Goal: Navigation & Orientation: Find specific page/section

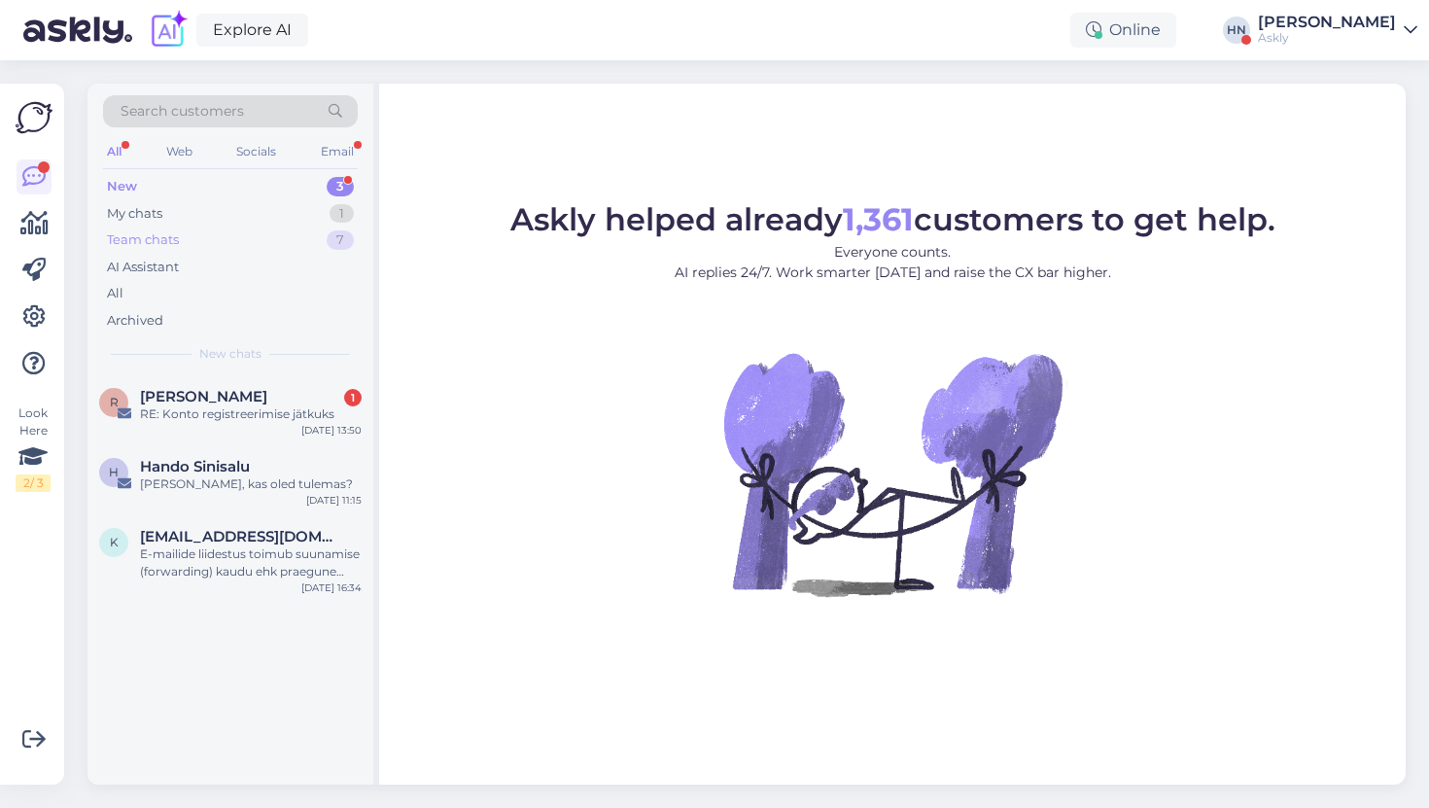
click at [158, 245] on div "Team chats" at bounding box center [143, 239] width 72 height 19
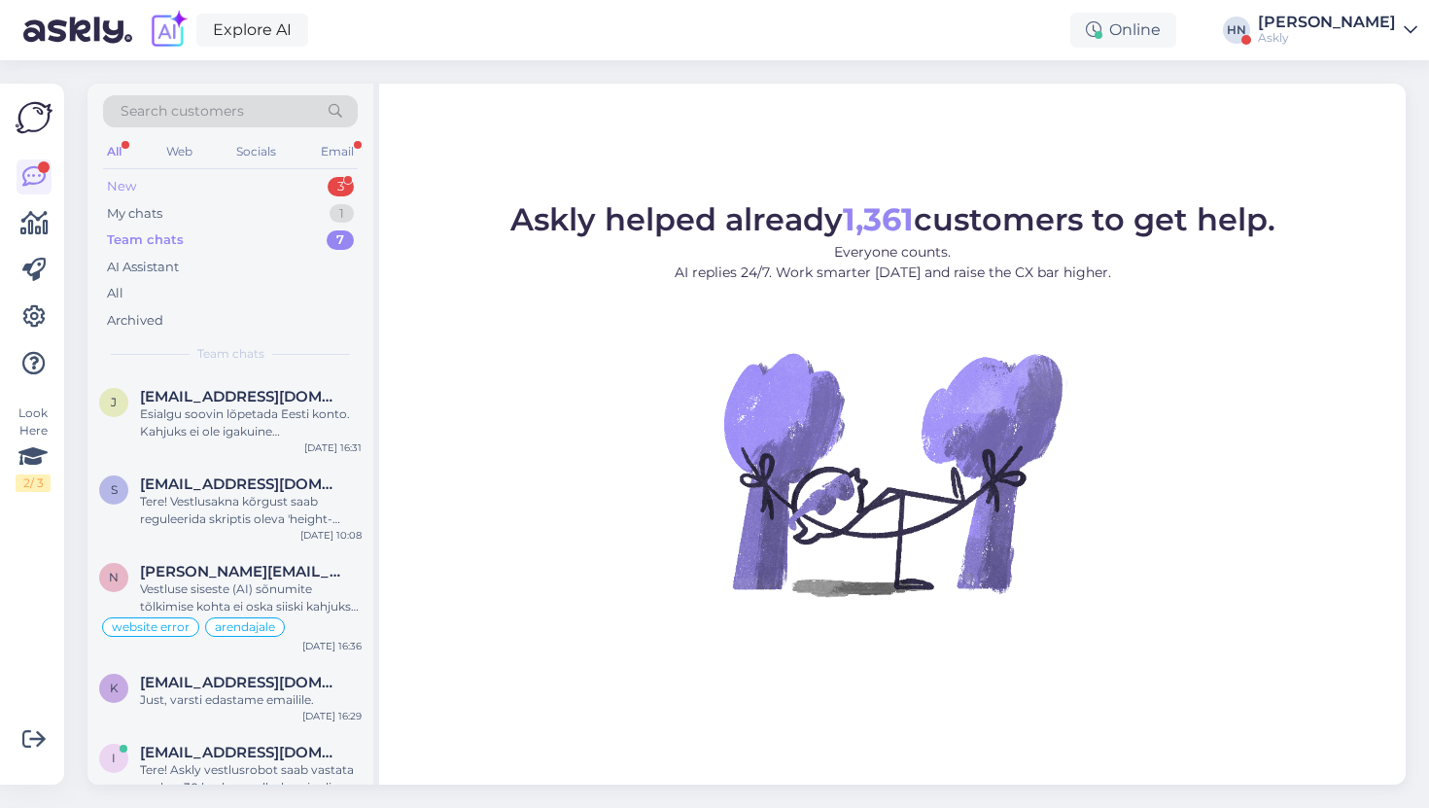
click at [154, 181] on div "New 3" at bounding box center [230, 186] width 255 height 27
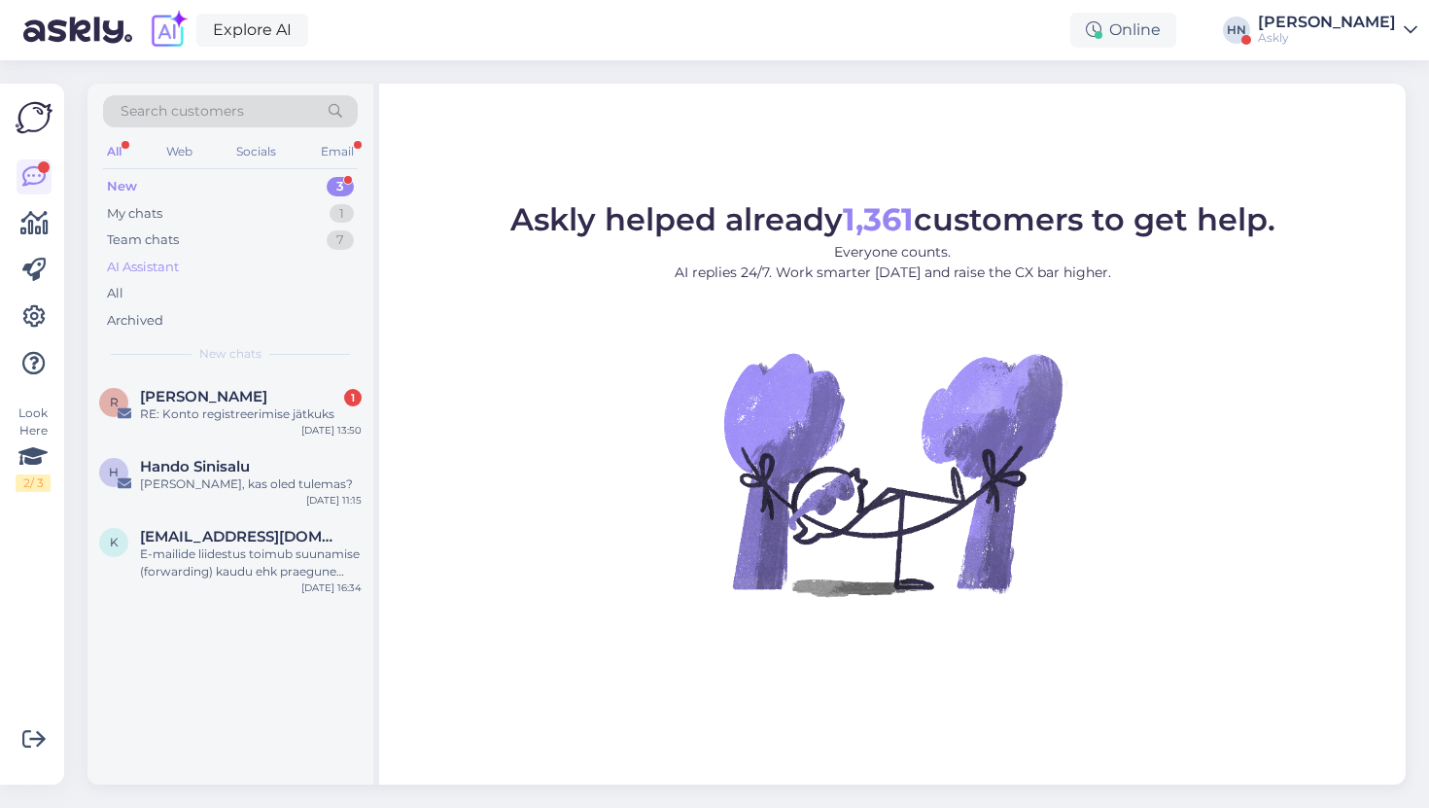
click at [241, 265] on div "AI Assistant" at bounding box center [230, 267] width 255 height 27
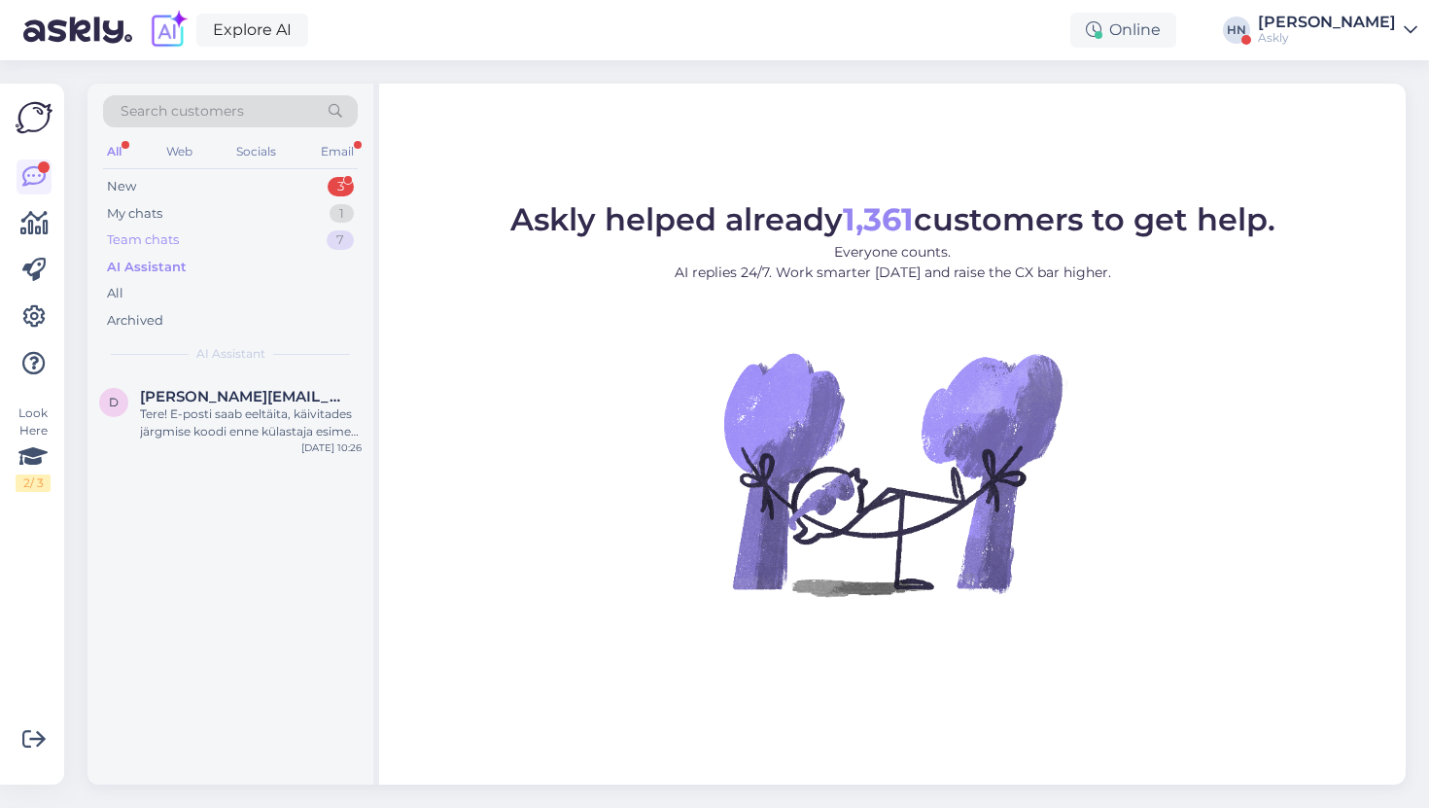
click at [241, 234] on div "Team chats 7" at bounding box center [230, 240] width 255 height 27
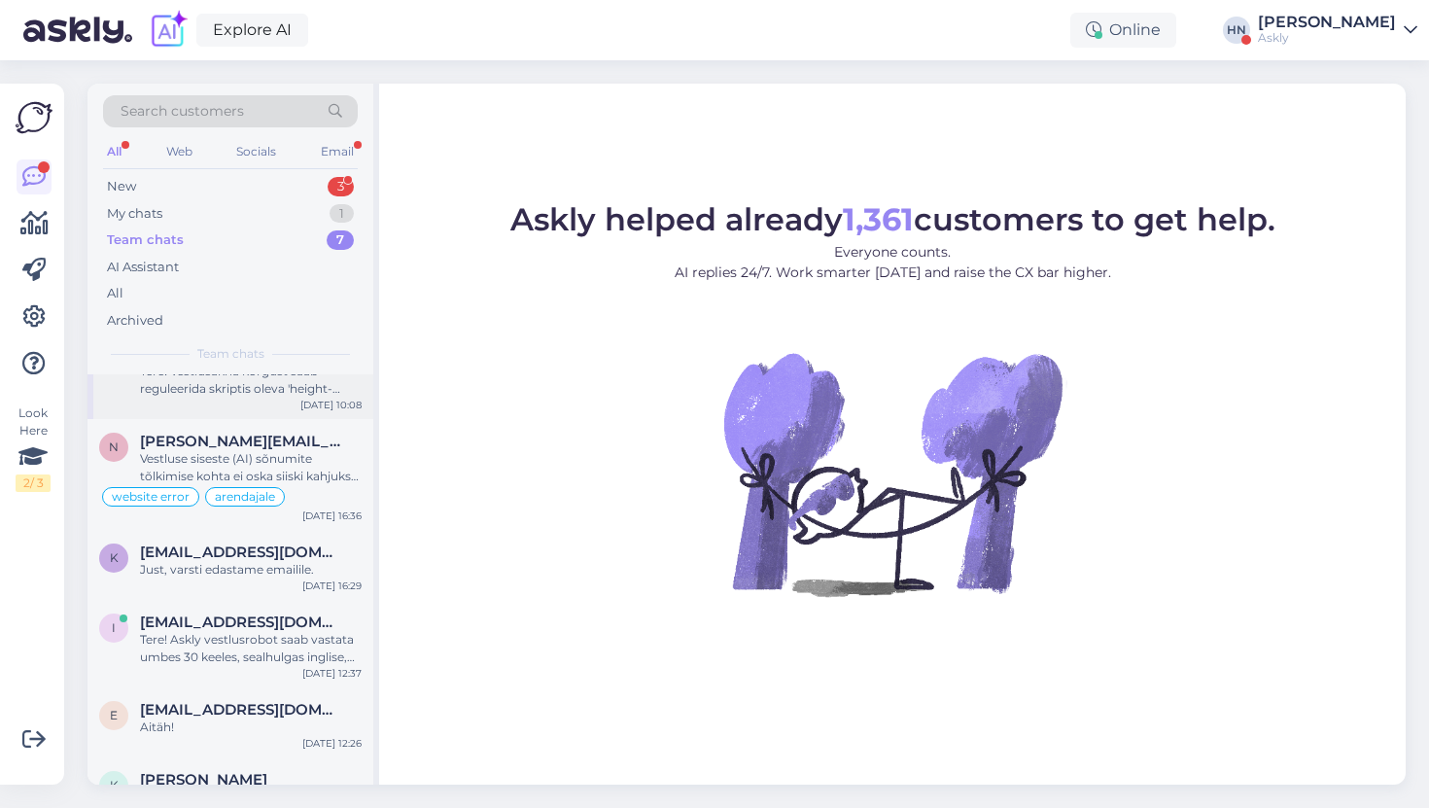
scroll to position [243, 0]
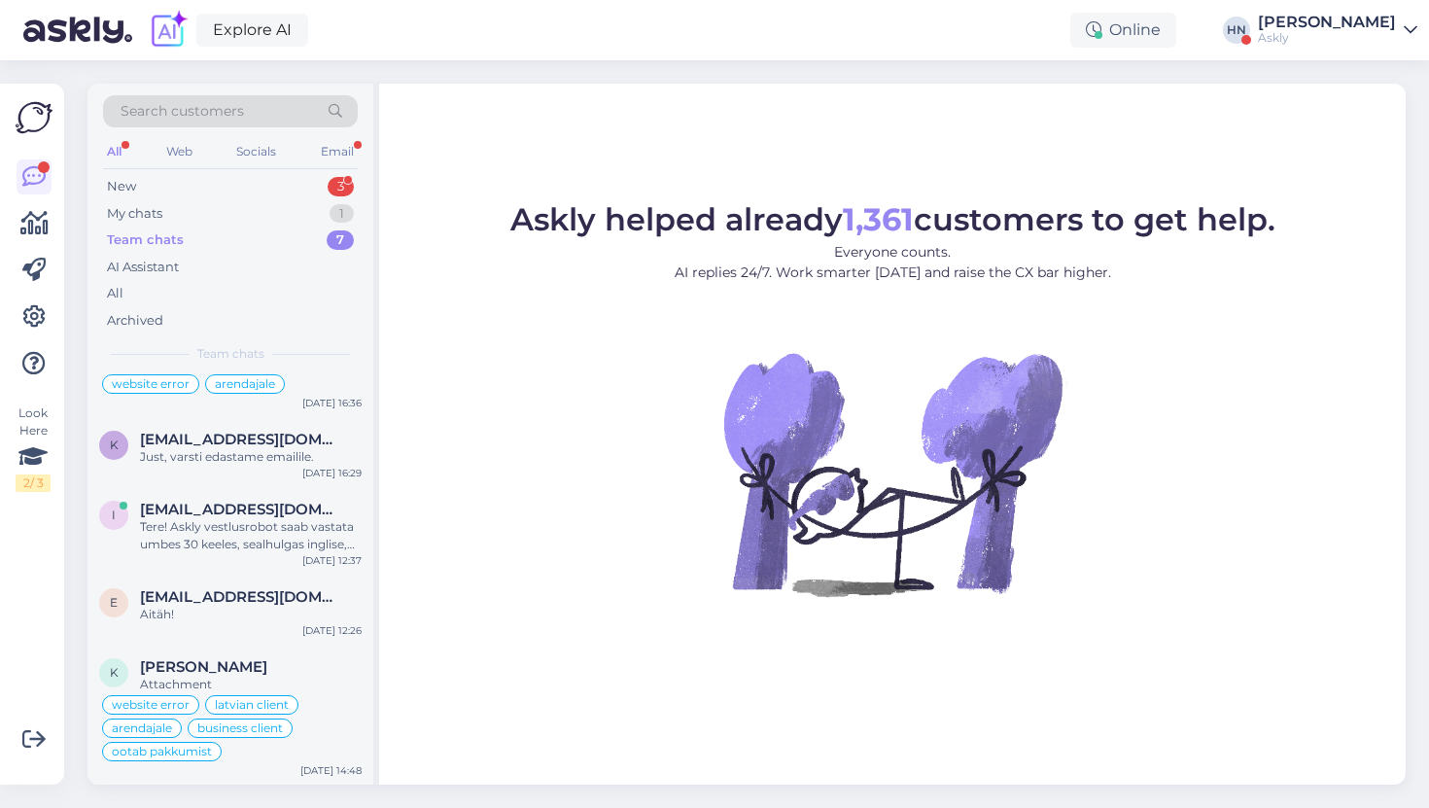
click at [317, 143] on div "All Web Socials Email" at bounding box center [230, 154] width 255 height 30
click at [321, 147] on div "Email" at bounding box center [337, 151] width 41 height 25
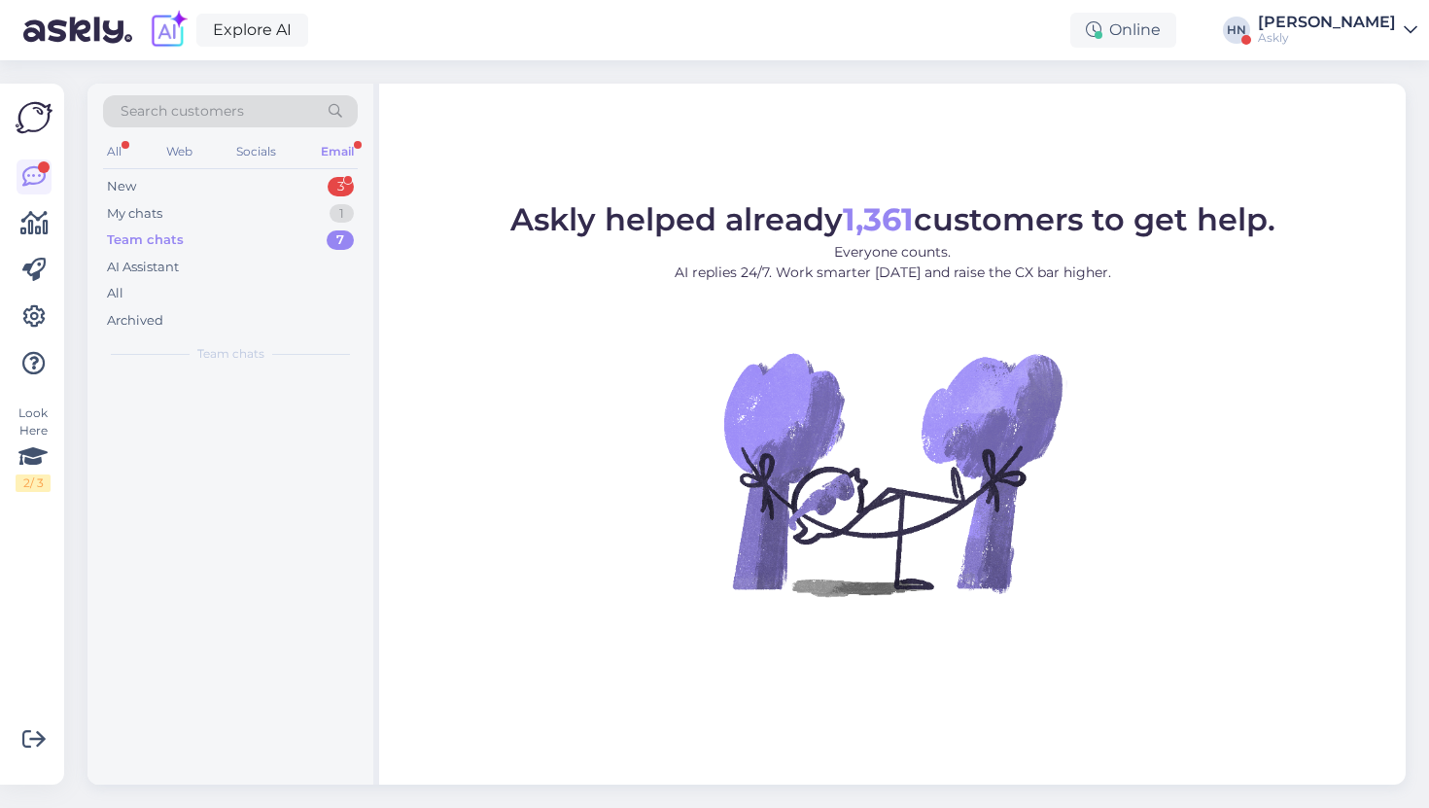
scroll to position [0, 0]
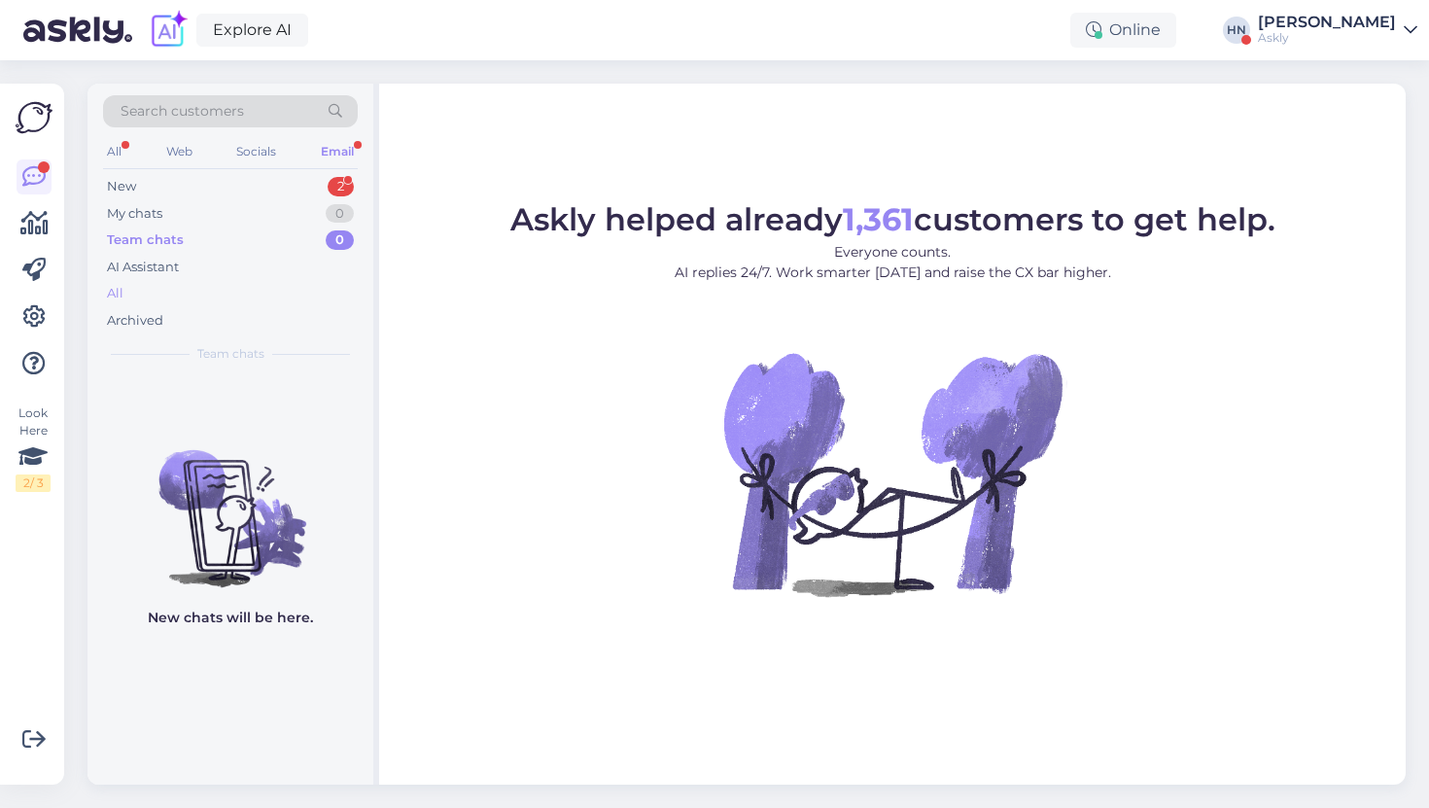
click at [175, 297] on div "All" at bounding box center [230, 293] width 255 height 27
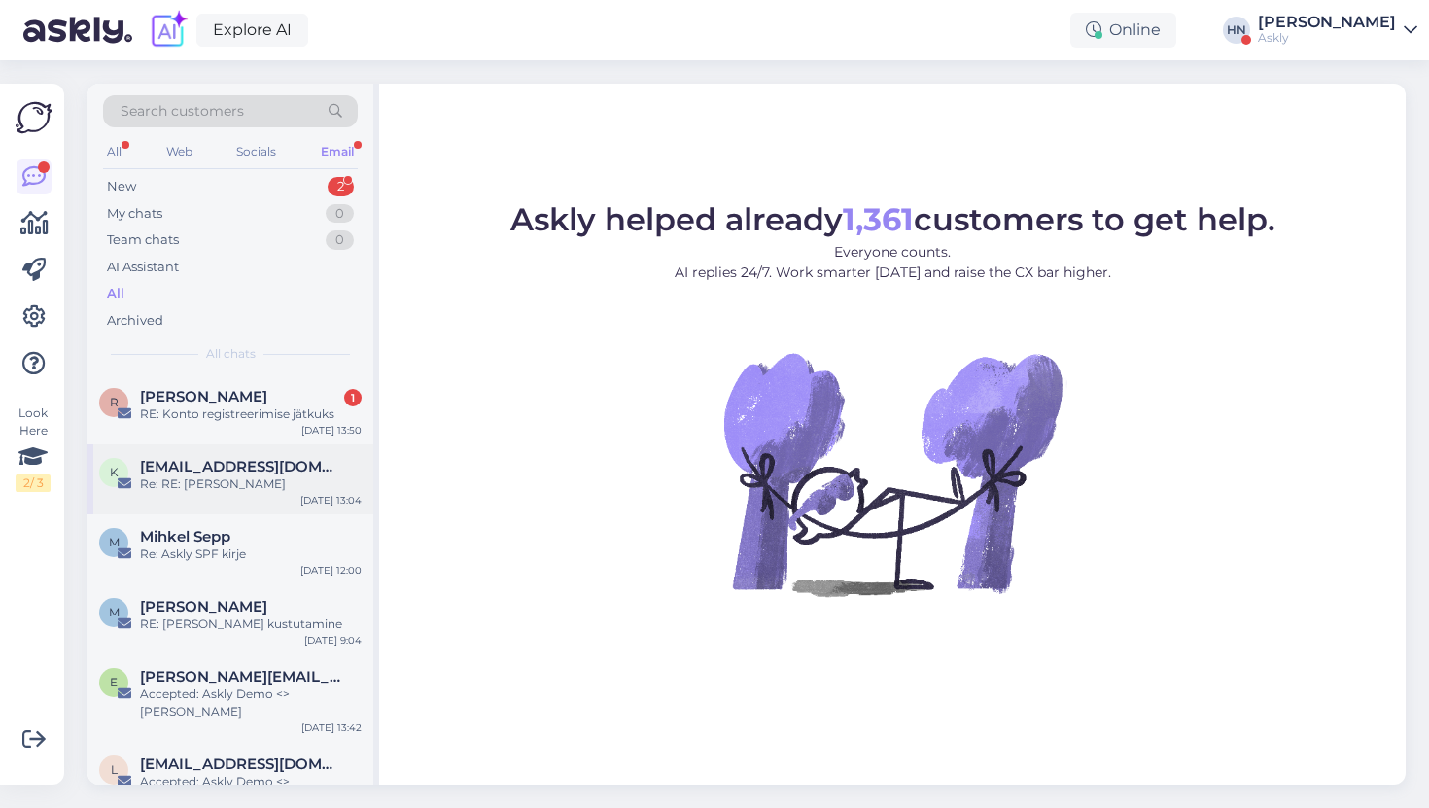
click at [168, 456] on div "k [EMAIL_ADDRESS][DOMAIN_NAME] Re: RE: [PERSON_NAME] [DATE] 13:04" at bounding box center [231, 479] width 286 height 70
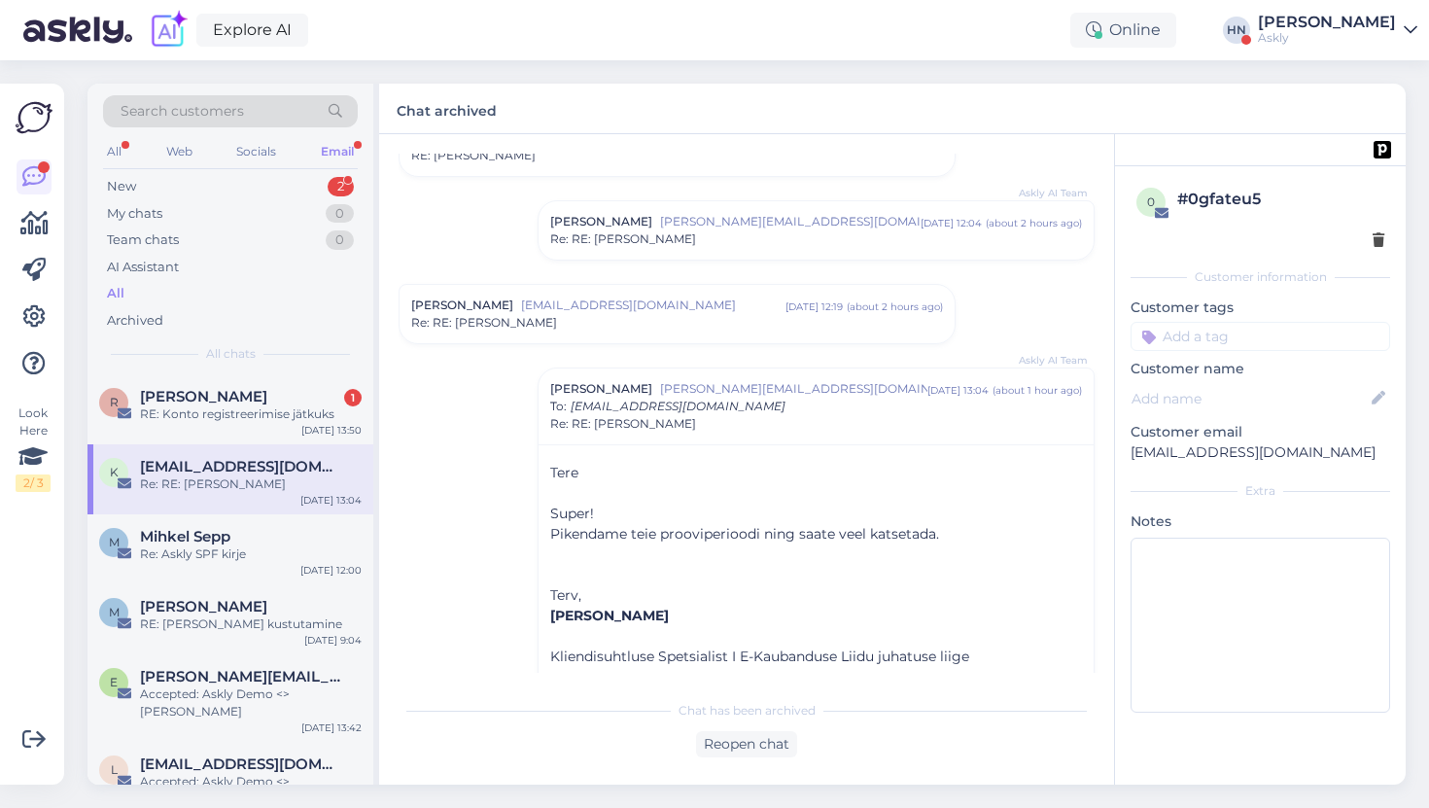
scroll to position [408, 0]
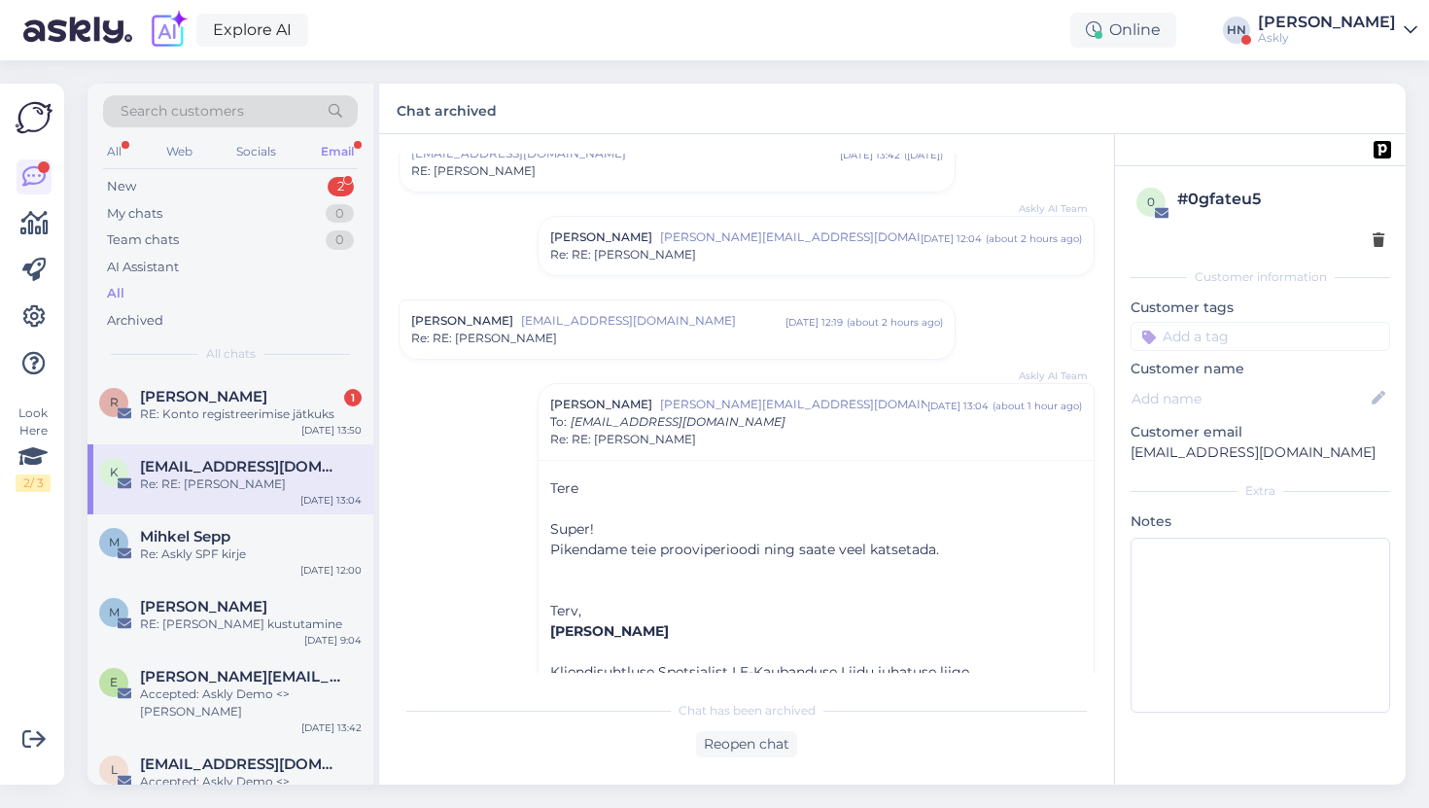
click at [617, 321] on span "[EMAIL_ADDRESS][DOMAIN_NAME]" at bounding box center [653, 321] width 264 height 18
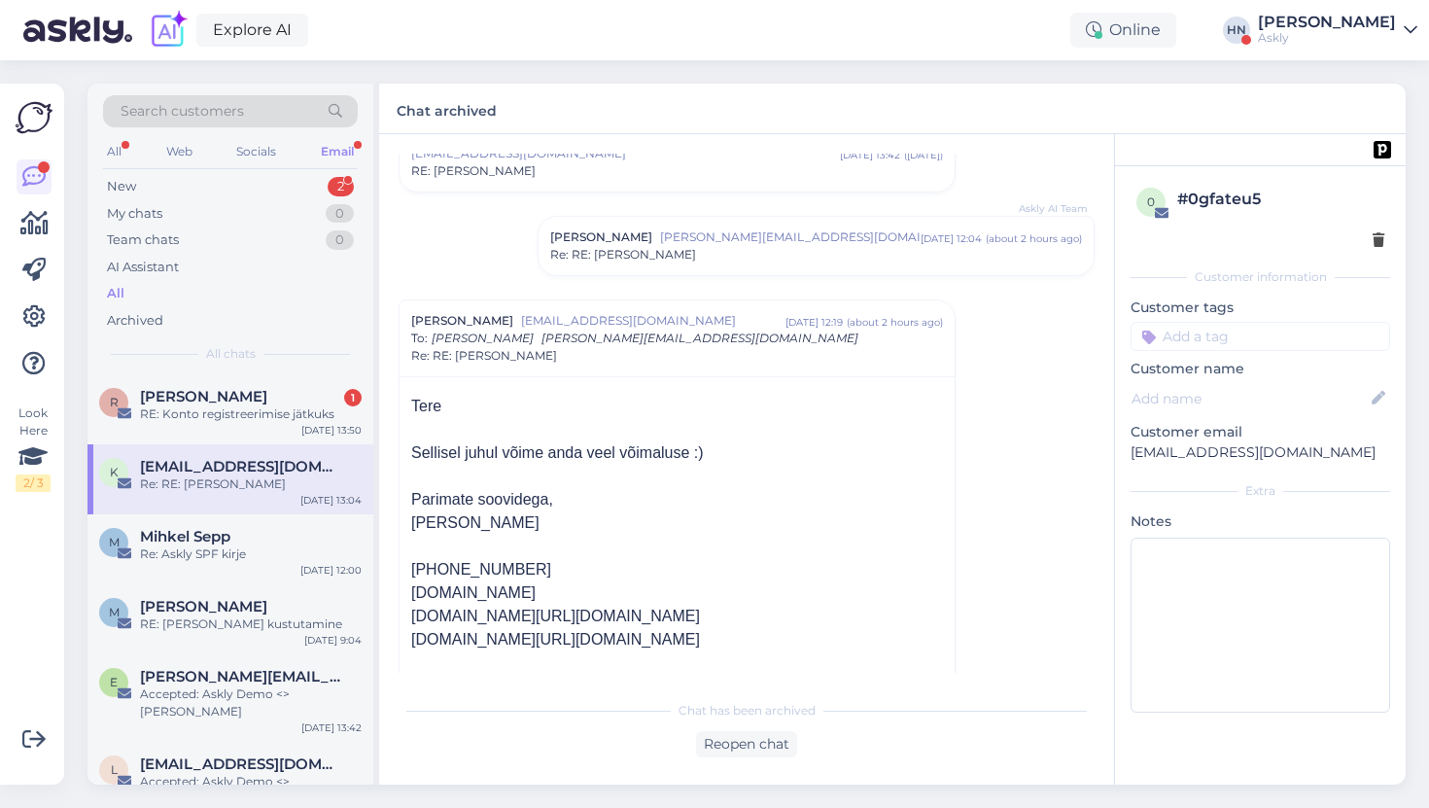
click at [162, 288] on div "All" at bounding box center [230, 293] width 255 height 27
click at [159, 191] on div "New 2" at bounding box center [230, 186] width 255 height 27
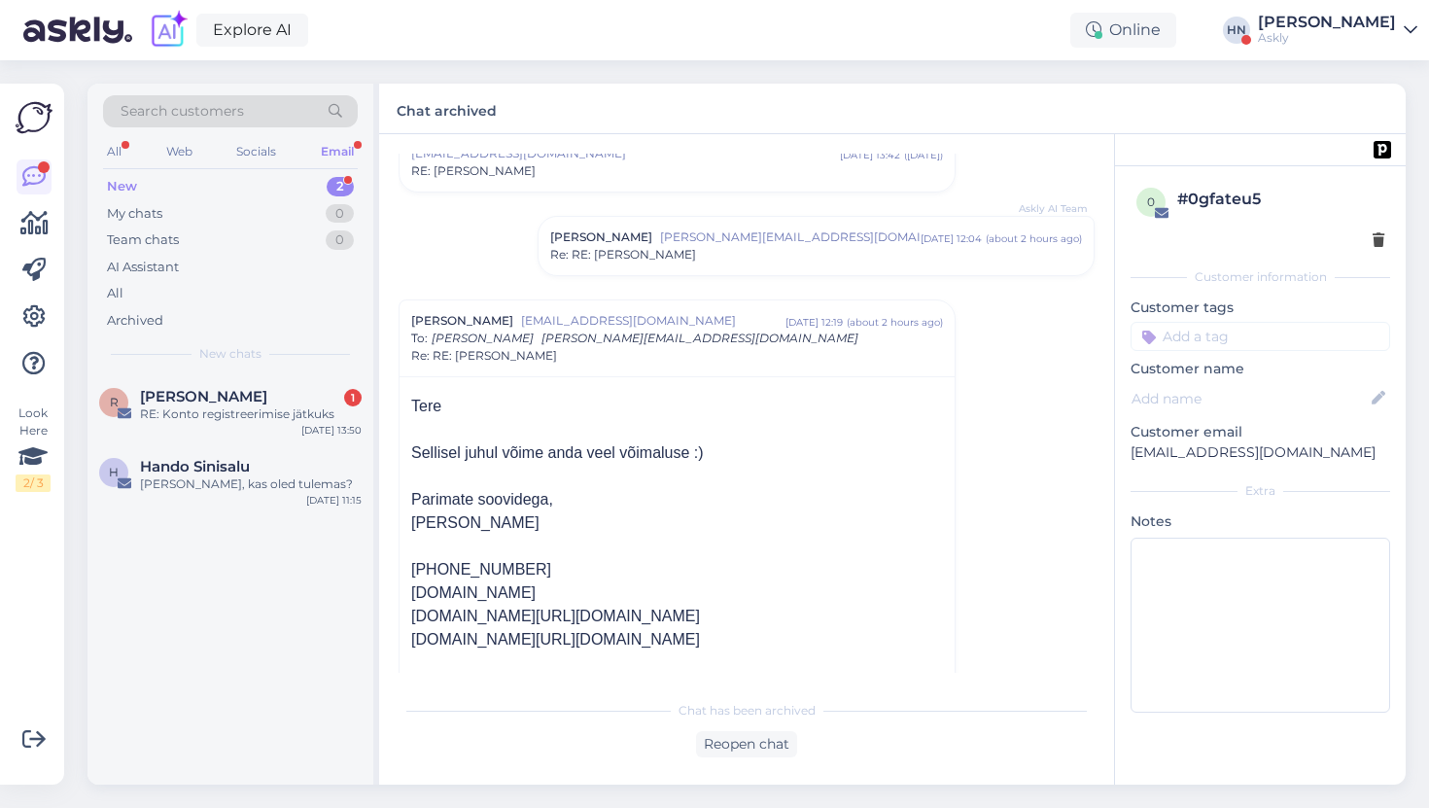
click at [130, 146] on div "All Web Socials Email" at bounding box center [230, 154] width 255 height 30
click at [119, 152] on div "All" at bounding box center [114, 151] width 22 height 25
click at [30, 212] on icon at bounding box center [34, 223] width 28 height 23
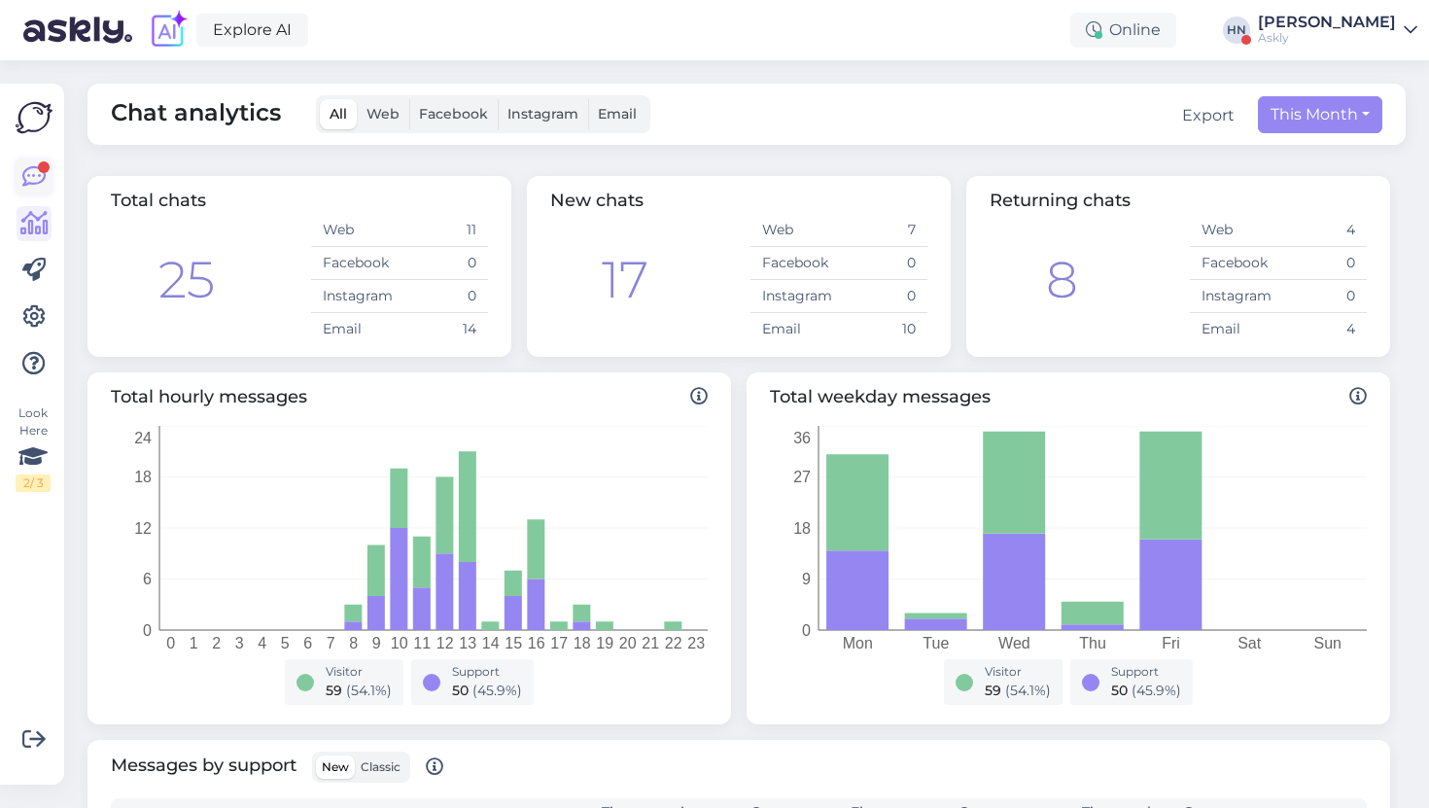
click at [26, 182] on icon at bounding box center [33, 176] width 23 height 23
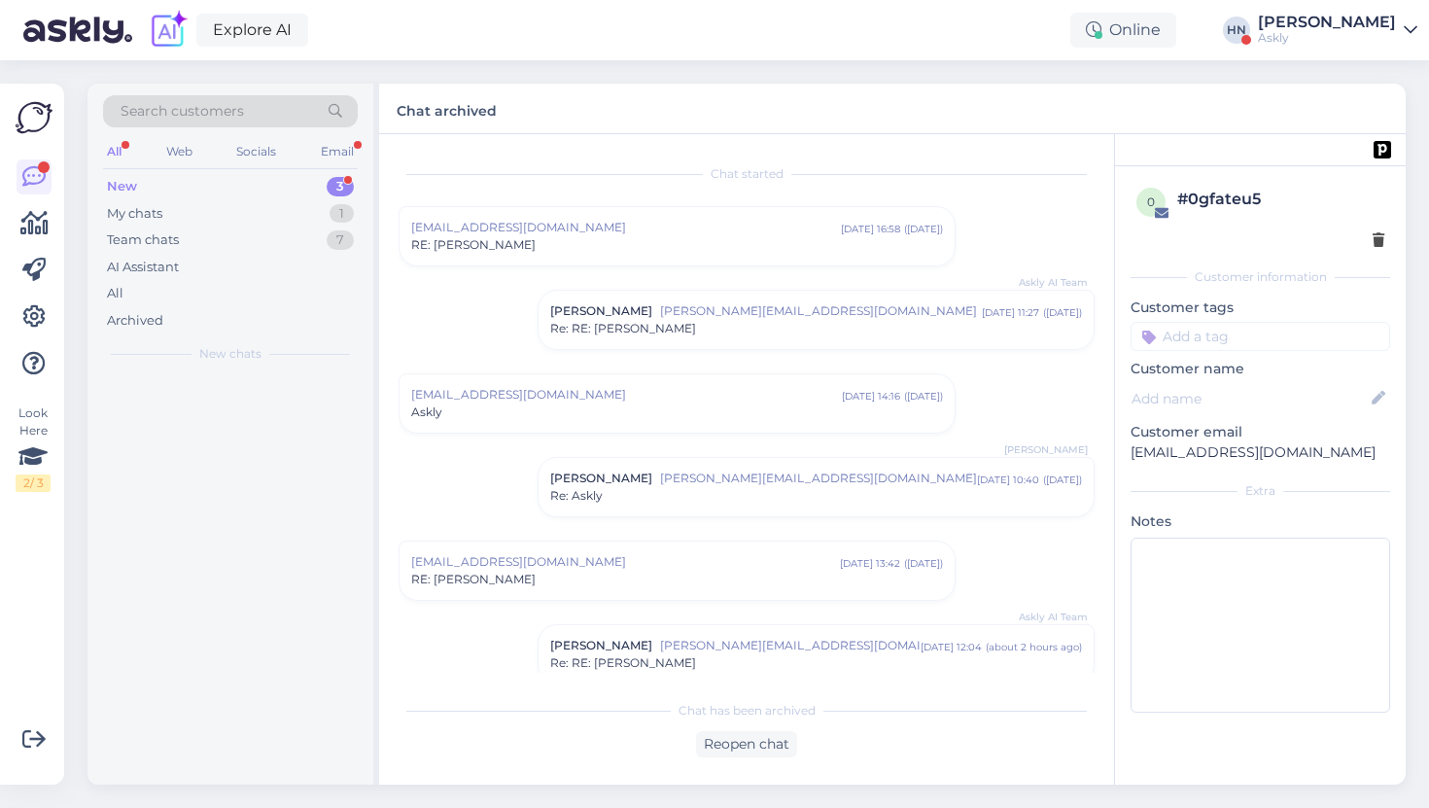
scroll to position [259, 0]
